Goal: Information Seeking & Learning: Learn about a topic

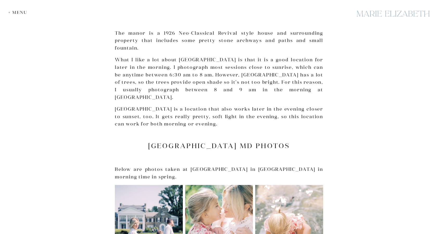
scroll to position [250, 0]
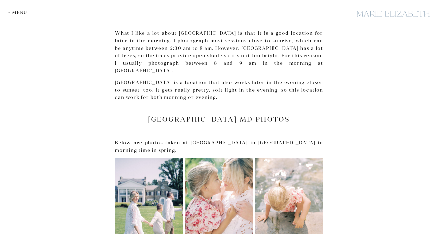
click at [24, 12] on div "+ Menu" at bounding box center [19, 12] width 22 height 5
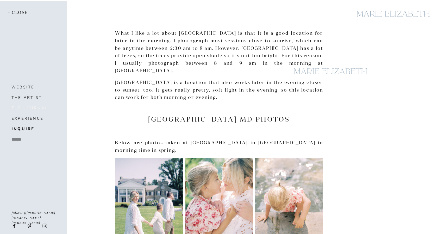
click at [27, 109] on h3 "the journal" at bounding box center [33, 107] width 44 height 7
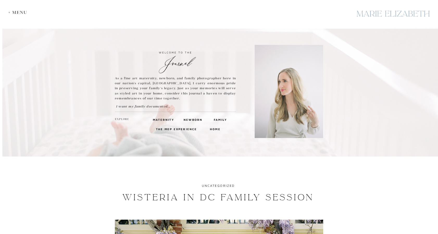
click at [163, 119] on h3 "maternity" at bounding box center [162, 119] width 18 height 5
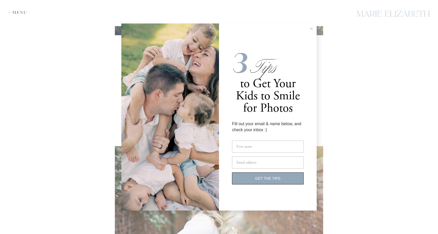
scroll to position [538, 0]
click at [313, 27] on button at bounding box center [311, 28] width 10 height 10
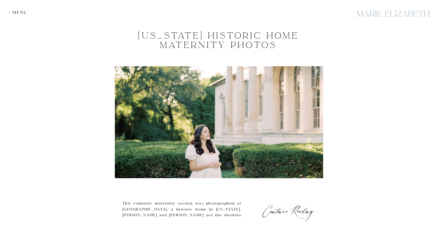
scroll to position [831, 0]
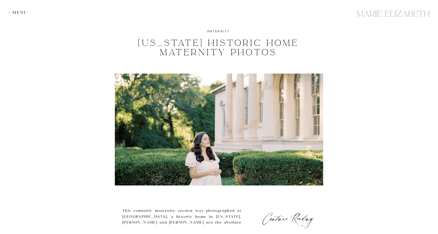
click at [196, 86] on img at bounding box center [219, 129] width 208 height 112
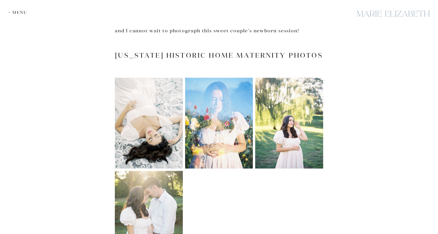
scroll to position [140, 0]
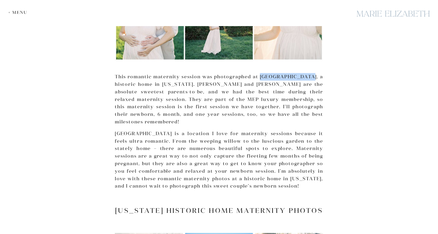
drag, startPoint x: 269, startPoint y: 77, endPoint x: 315, endPoint y: 79, distance: 46.7
click at [315, 79] on p "This romantic maternity session was photographed at Riversdale Manor, a histori…" at bounding box center [219, 99] width 208 height 53
copy p "Riversdale Manor"
